Goal: Transaction & Acquisition: Purchase product/service

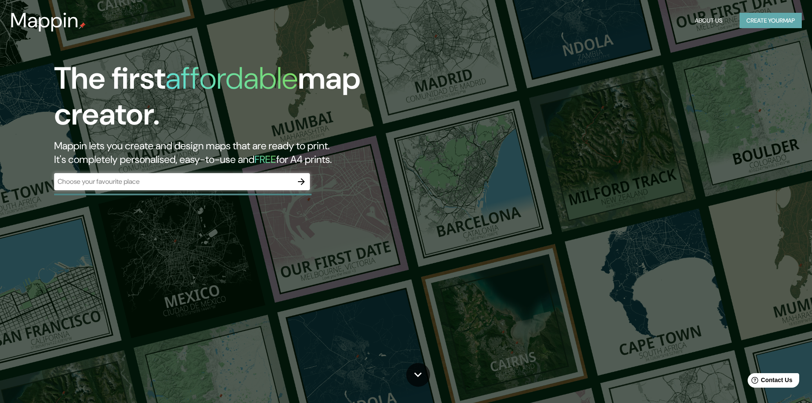
click at [751, 23] on button "Create your map" at bounding box center [771, 21] width 62 height 16
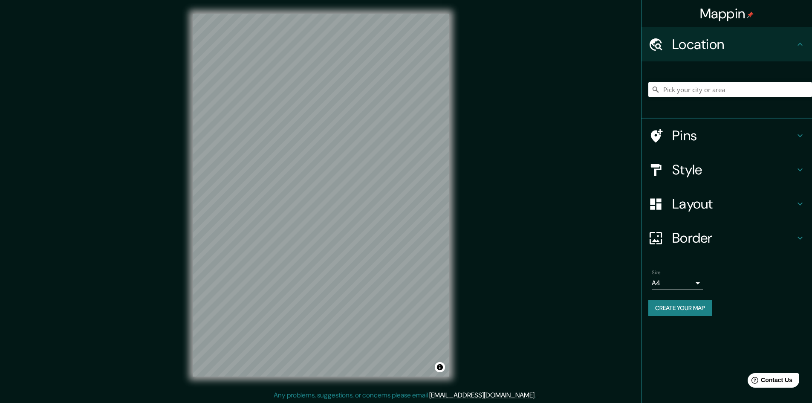
click at [462, 177] on div "© Mapbox © OpenStreetMap Improve this map" at bounding box center [321, 195] width 284 height 390
click at [145, 255] on div "Mappin Location Pins Style Layout Border Choose a border. Hint : you can make l…" at bounding box center [406, 202] width 812 height 404
click at [675, 172] on h4 "Style" at bounding box center [733, 169] width 123 height 17
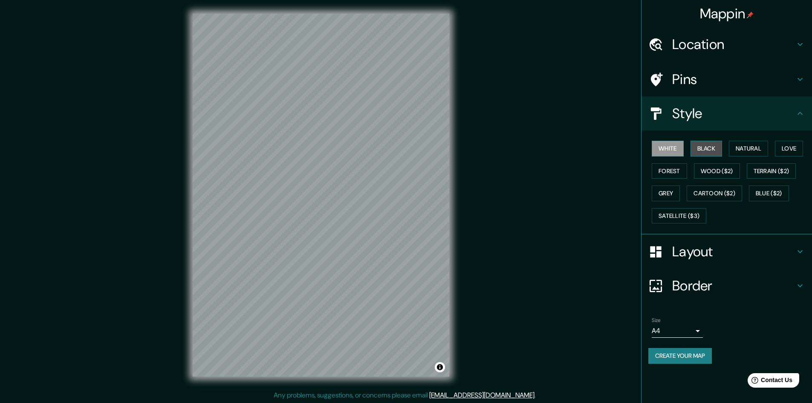
click at [703, 147] on button "Black" at bounding box center [707, 149] width 32 height 16
click at [759, 146] on button "Natural" at bounding box center [748, 149] width 39 height 16
click at [793, 146] on button "Love" at bounding box center [789, 149] width 28 height 16
click at [776, 200] on button "Blue ($2)" at bounding box center [769, 193] width 40 height 16
click at [669, 178] on button "Forest" at bounding box center [669, 171] width 35 height 16
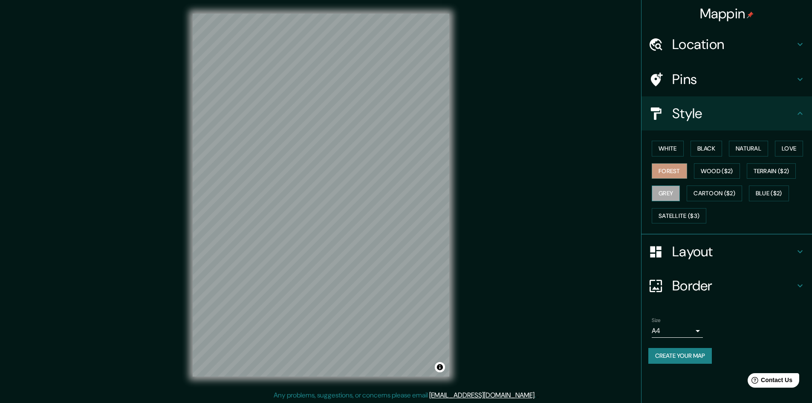
click at [667, 188] on button "Grey" at bounding box center [666, 193] width 28 height 16
click at [700, 212] on button "Satellite ($3)" at bounding box center [679, 216] width 55 height 16
click at [675, 155] on button "White" at bounding box center [668, 149] width 32 height 16
click at [713, 149] on button "Black" at bounding box center [707, 149] width 32 height 16
click at [756, 147] on button "Natural" at bounding box center [748, 149] width 39 height 16
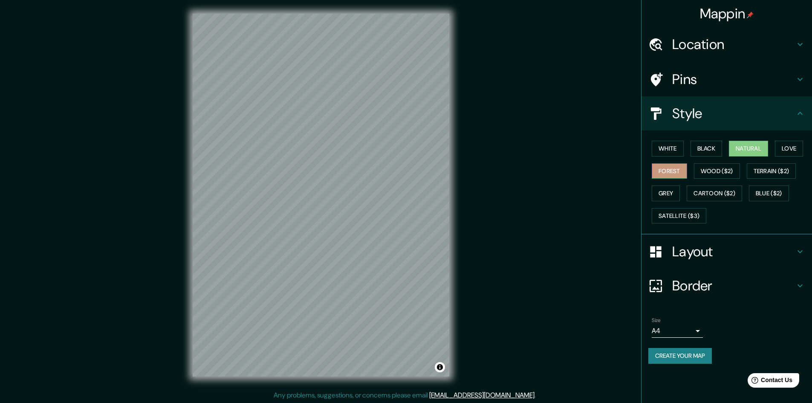
click at [677, 177] on button "Forest" at bounding box center [669, 171] width 35 height 16
click at [674, 196] on button "Grey" at bounding box center [666, 193] width 28 height 16
click at [797, 149] on button "Love" at bounding box center [789, 149] width 28 height 16
click at [725, 166] on button "Wood ($2)" at bounding box center [717, 171] width 46 height 16
click at [657, 163] on button "Forest" at bounding box center [669, 171] width 35 height 16
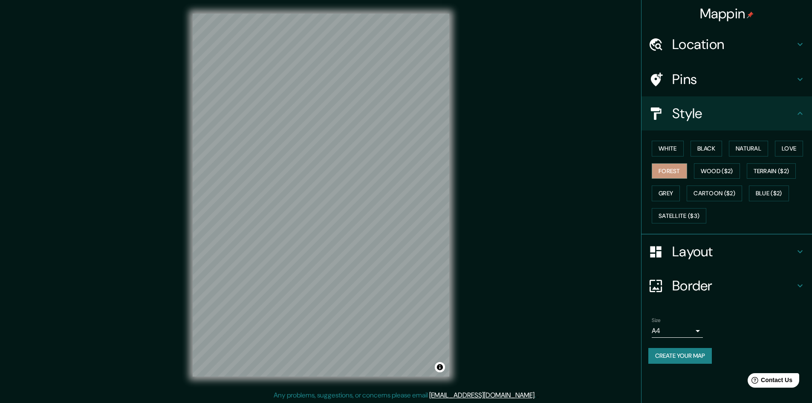
click at [709, 255] on h4 "Layout" at bounding box center [733, 251] width 123 height 17
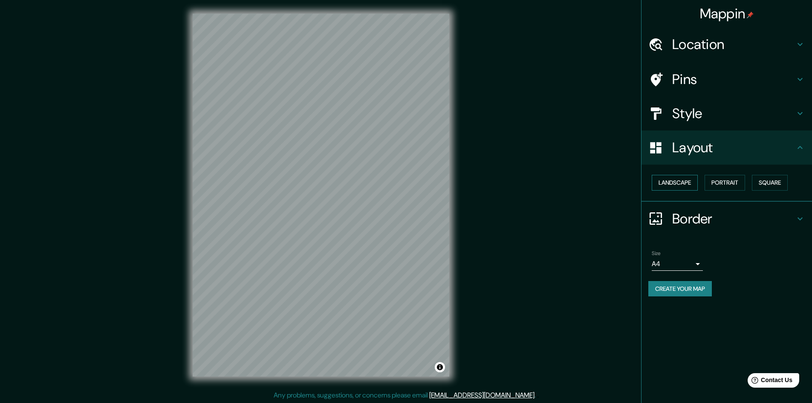
click at [677, 185] on button "Landscape" at bounding box center [675, 183] width 46 height 16
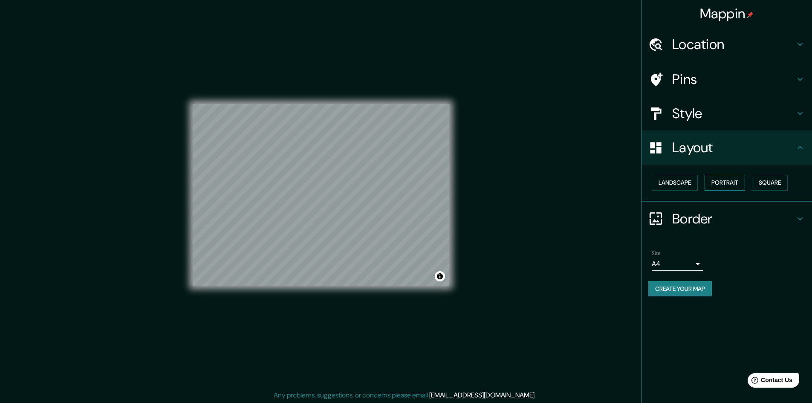
click at [734, 178] on button "Portrait" at bounding box center [725, 183] width 41 height 16
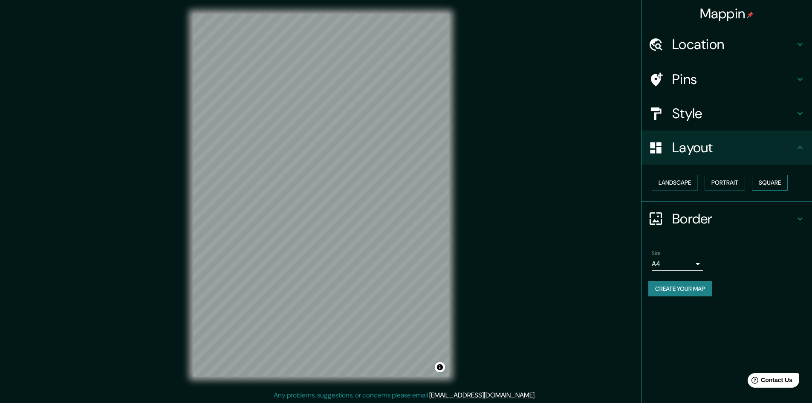
click at [779, 177] on button "Square" at bounding box center [770, 183] width 36 height 16
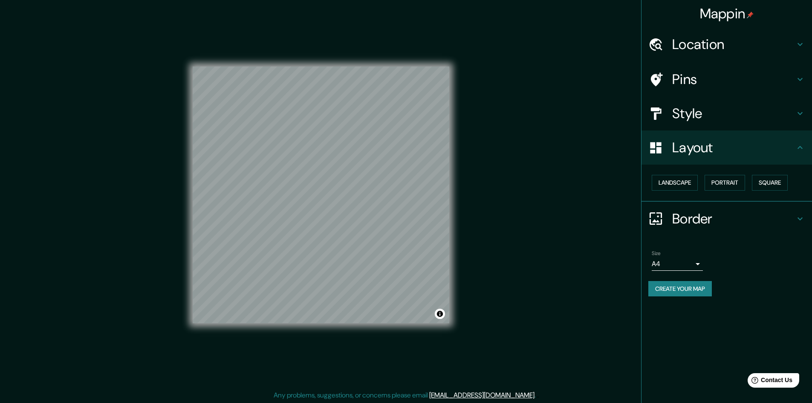
click at [700, 240] on ul "Location Pins Style Layout Landscape Portrait Square Border Choose a border. Hi…" at bounding box center [727, 166] width 171 height 279
click at [685, 218] on h4 "Border" at bounding box center [733, 218] width 123 height 17
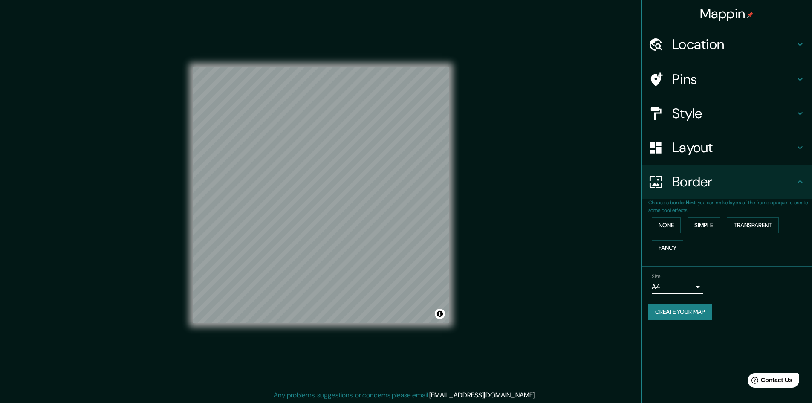
click at [675, 234] on div "None Simple Transparent Fancy" at bounding box center [731, 236] width 164 height 45
click at [670, 228] on button "None" at bounding box center [666, 225] width 29 height 16
click at [706, 227] on button "Simple" at bounding box center [704, 225] width 32 height 16
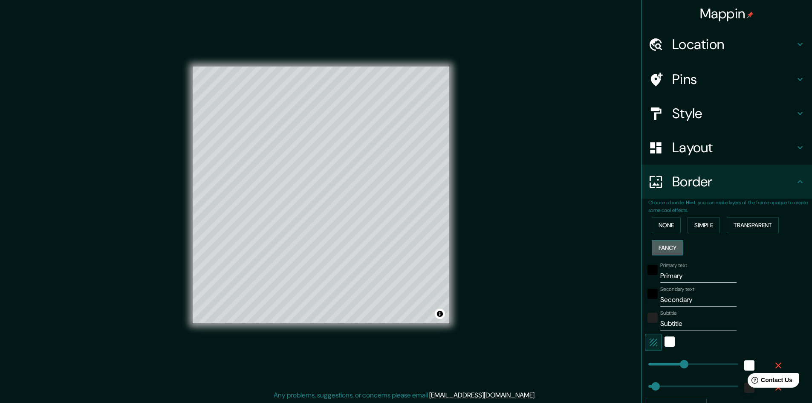
click at [669, 246] on button "Fancy" at bounding box center [668, 248] width 32 height 16
click at [759, 218] on button "Transparent" at bounding box center [753, 225] width 52 height 16
click at [692, 278] on input "Primary" at bounding box center [698, 276] width 76 height 14
type input "Primar"
type input "289"
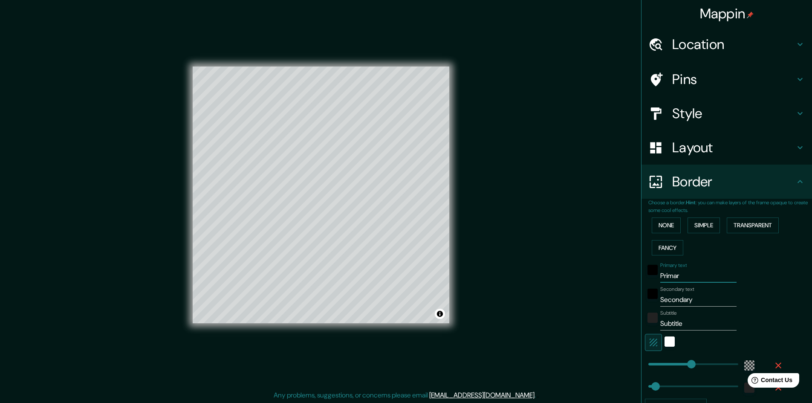
type input "48"
type input "Prima"
type input "289"
type input "48"
type input "P"
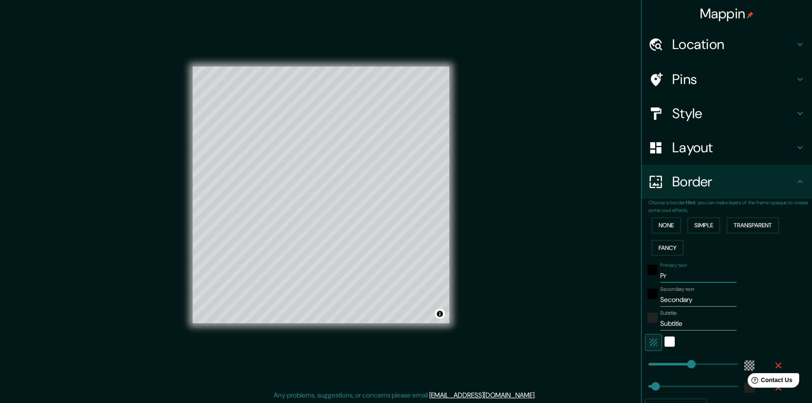
type input "289"
type input "48"
type input "289"
type input "48"
type input "M"
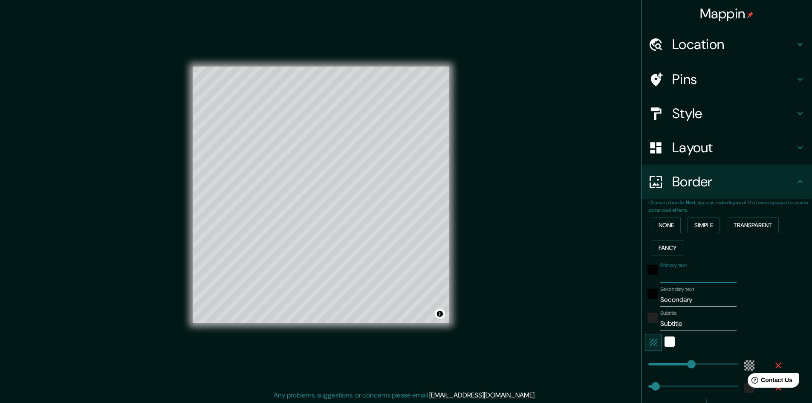
type input "289"
type input "48"
type input "Má"
type input "289"
type input "48"
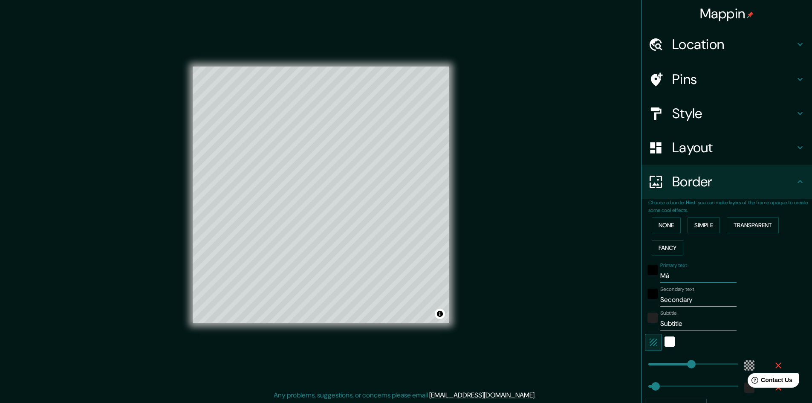
type input "Mál"
type input "289"
type input "48"
type input "Mála"
type input "289"
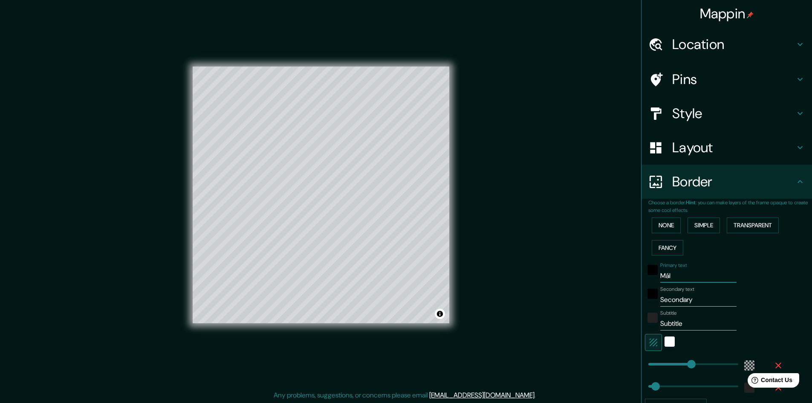
type input "48"
type input "Málag"
type input "289"
type input "48"
type input "[GEOGRAPHIC_DATA]"
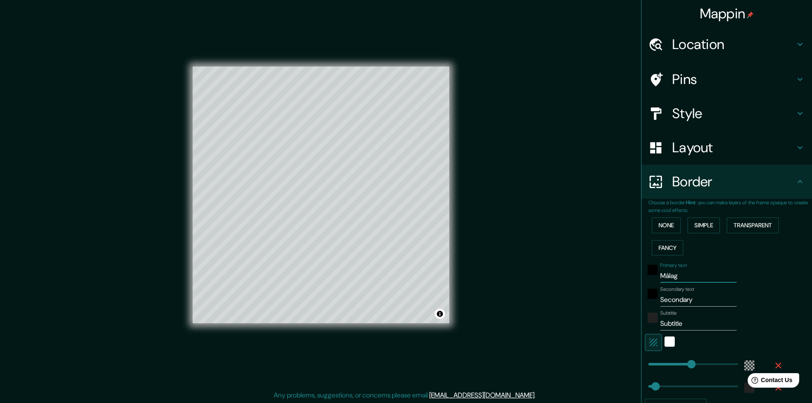
type input "289"
type input "48"
type input "[GEOGRAPHIC_DATA]"
click at [707, 295] on input "Secondary" at bounding box center [698, 300] width 76 height 14
type input "Secondar"
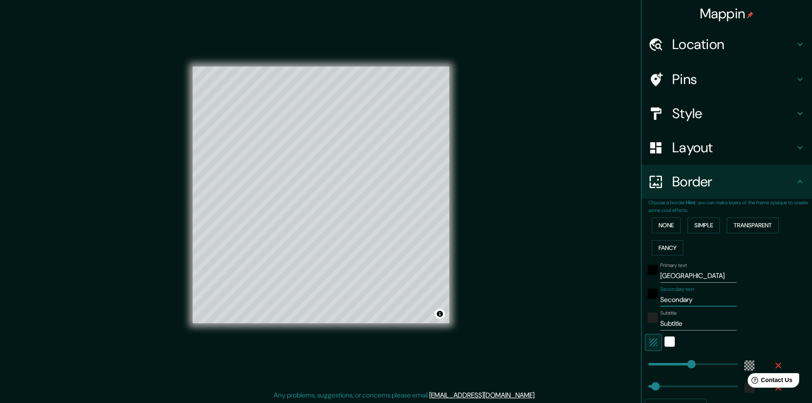
type input "289"
type input "48"
type input "Second"
type input "289"
type input "48"
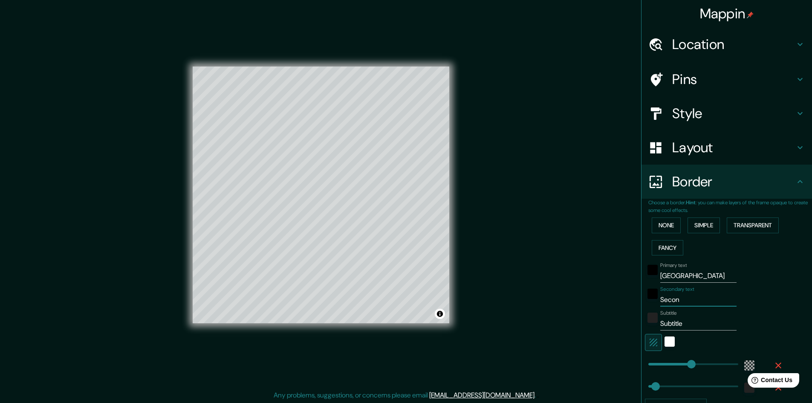
type input "Seco"
type input "289"
type input "48"
type input "S"
type input "289"
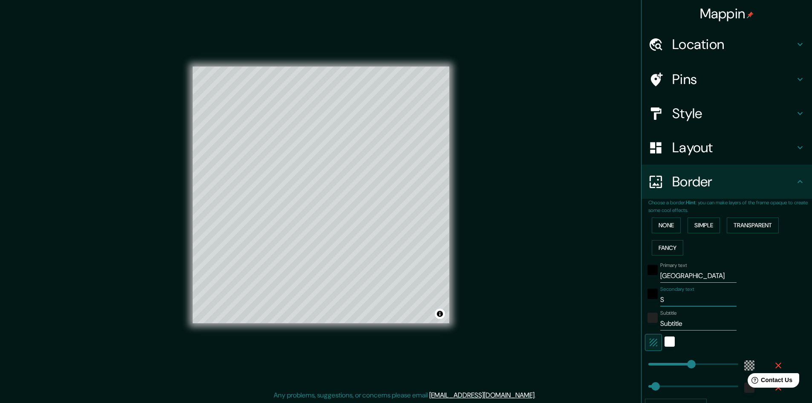
type input "48"
click at [698, 319] on input "Subtitle" at bounding box center [698, 324] width 76 height 14
type input "Subtitl"
type input "289"
type input "48"
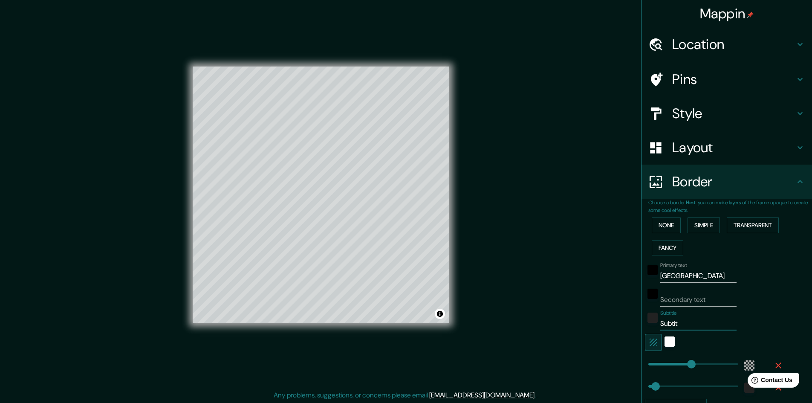
type input "Subti"
type input "289"
type input "48"
type input "Su"
type input "289"
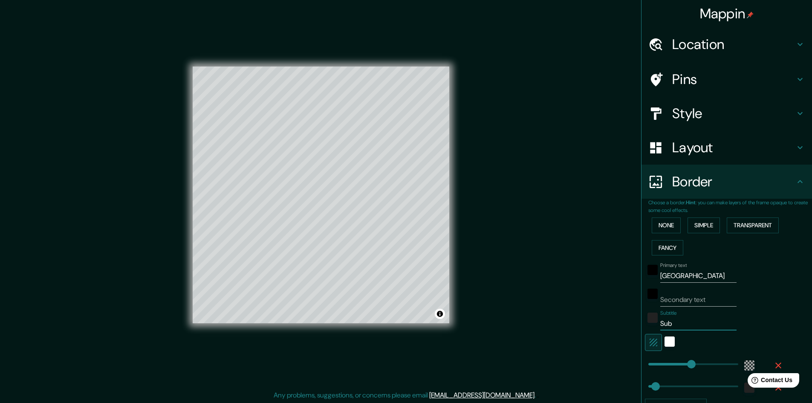
type input "48"
type input "S"
type input "289"
type input "48"
type input "289"
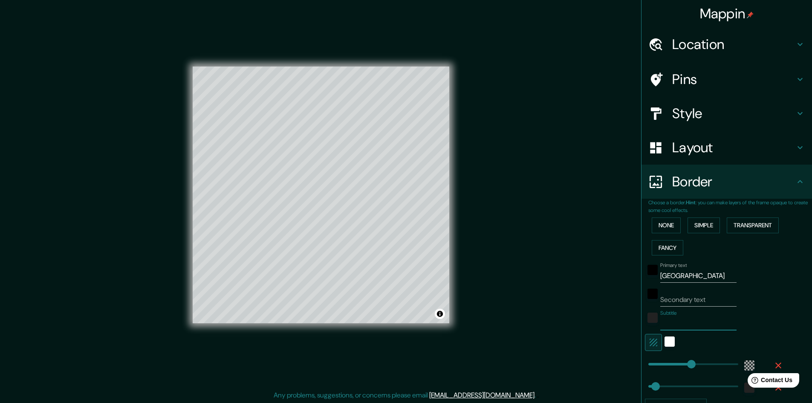
type input "48"
click at [749, 295] on div "Secondary text" at bounding box center [715, 296] width 140 height 20
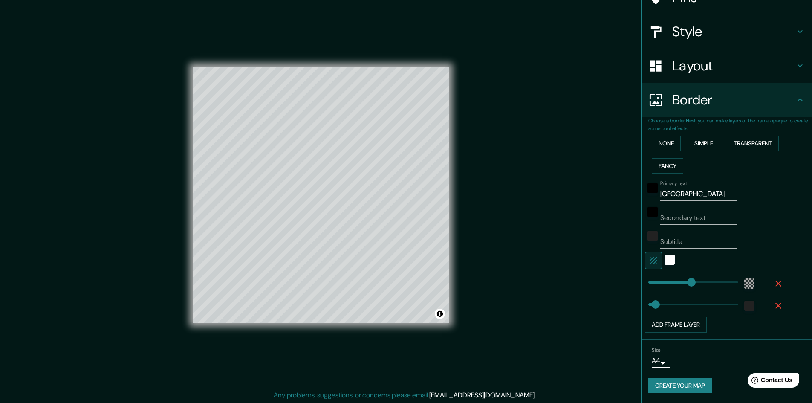
scroll to position [82, 0]
type input "602"
drag, startPoint x: 693, startPoint y: 278, endPoint x: 753, endPoint y: 291, distance: 61.0
type input "602"
drag, startPoint x: 667, startPoint y: 302, endPoint x: 787, endPoint y: 315, distance: 120.5
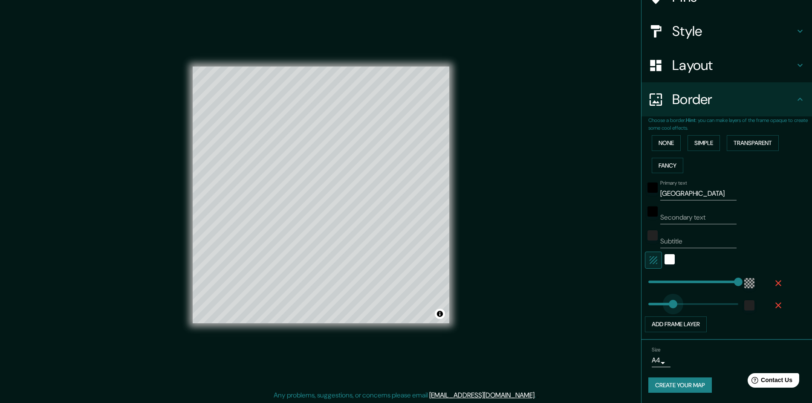
type input "0"
drag, startPoint x: 720, startPoint y: 300, endPoint x: 530, endPoint y: 335, distance: 192.9
type input "0"
drag, startPoint x: 674, startPoint y: 282, endPoint x: 497, endPoint y: 324, distance: 181.9
type input "100"
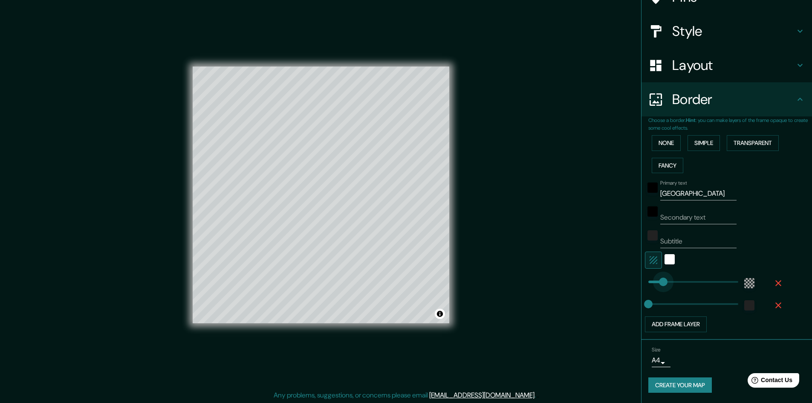
drag, startPoint x: 645, startPoint y: 281, endPoint x: 657, endPoint y: 281, distance: 12.4
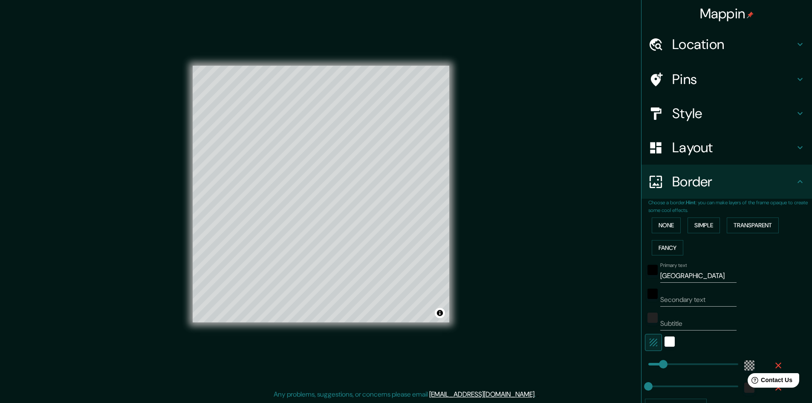
click at [693, 76] on h4 "Pins" at bounding box center [733, 79] width 123 height 17
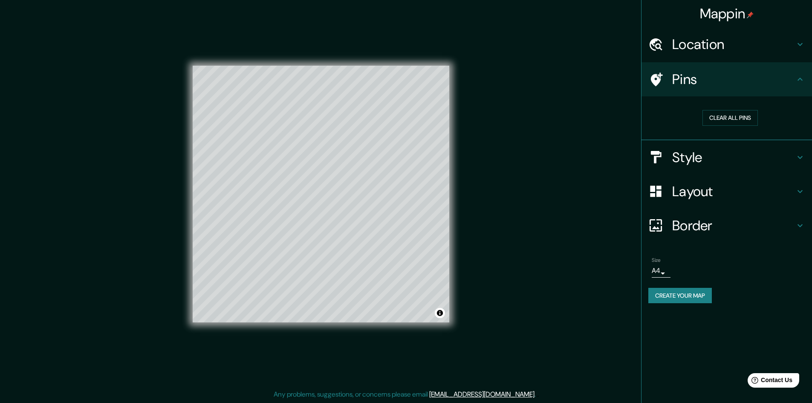
click at [700, 303] on div "Size A4 single Create your map" at bounding box center [727, 282] width 157 height 57
click at [730, 114] on button "Clear all pins" at bounding box center [730, 118] width 55 height 16
click at [689, 87] on h4 "Pins" at bounding box center [733, 79] width 123 height 17
click at [686, 295] on button "Create your map" at bounding box center [681, 296] width 64 height 16
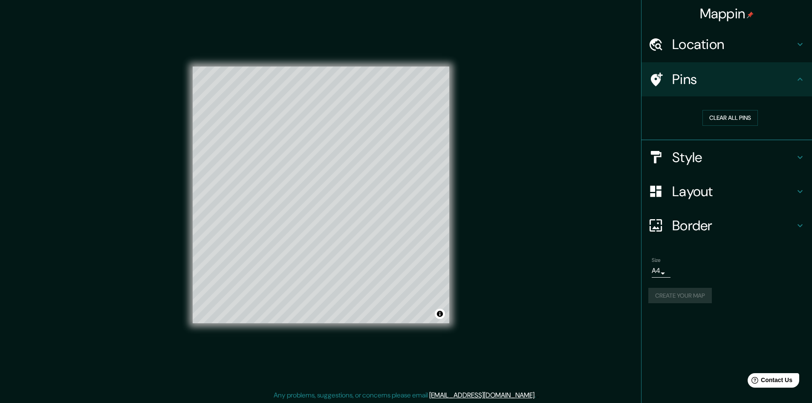
click at [707, 51] on h4 "Location" at bounding box center [733, 44] width 123 height 17
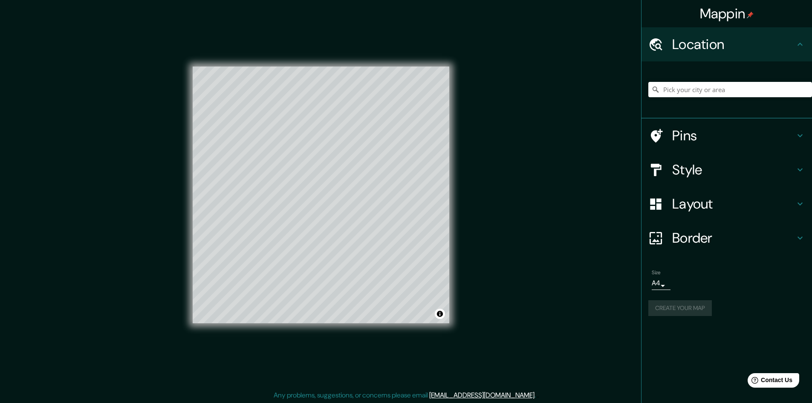
click at [704, 56] on div "Location" at bounding box center [727, 44] width 171 height 34
click at [708, 133] on h4 "Pins" at bounding box center [733, 135] width 123 height 17
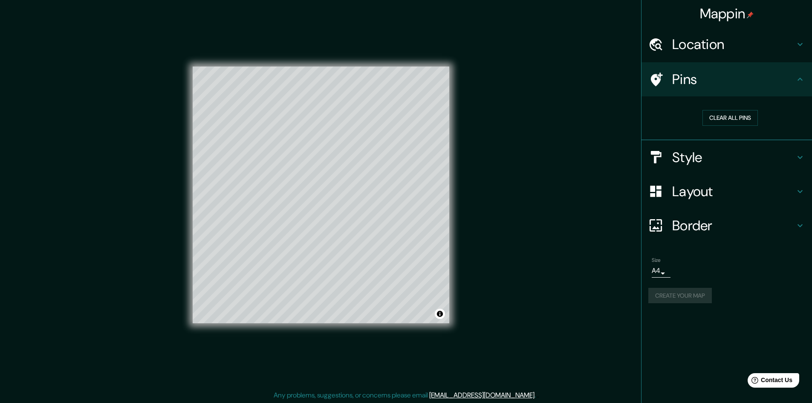
drag, startPoint x: 718, startPoint y: 117, endPoint x: 787, endPoint y: 148, distance: 74.8
click at [777, 160] on ul "Location Pins Clear all pins Style Layout Border Choose a border. Hint : you ca…" at bounding box center [727, 170] width 171 height 286
click at [729, 116] on button "Clear all pins" at bounding box center [730, 118] width 55 height 16
